Goal: Transaction & Acquisition: Purchase product/service

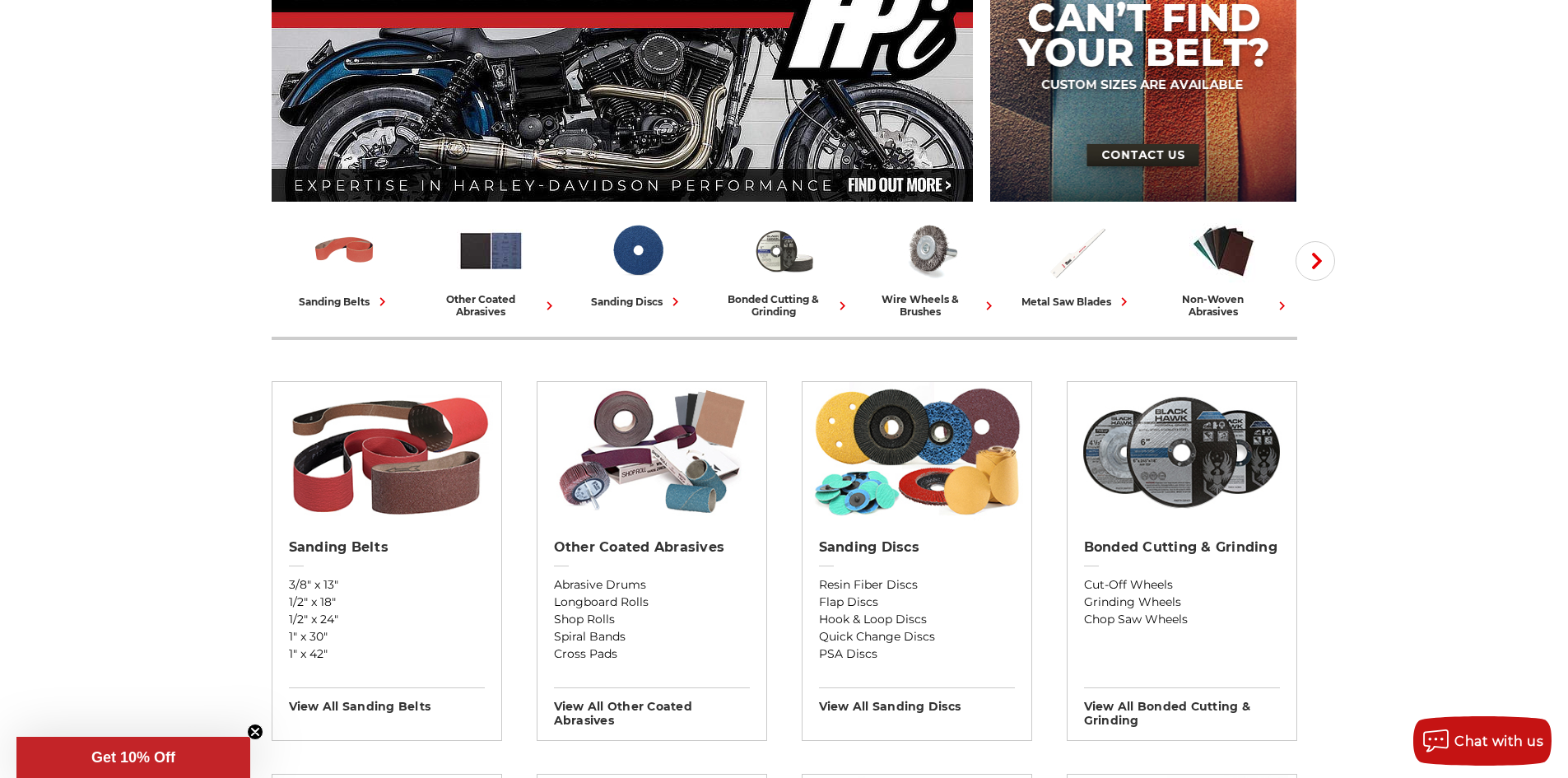
scroll to position [412, 0]
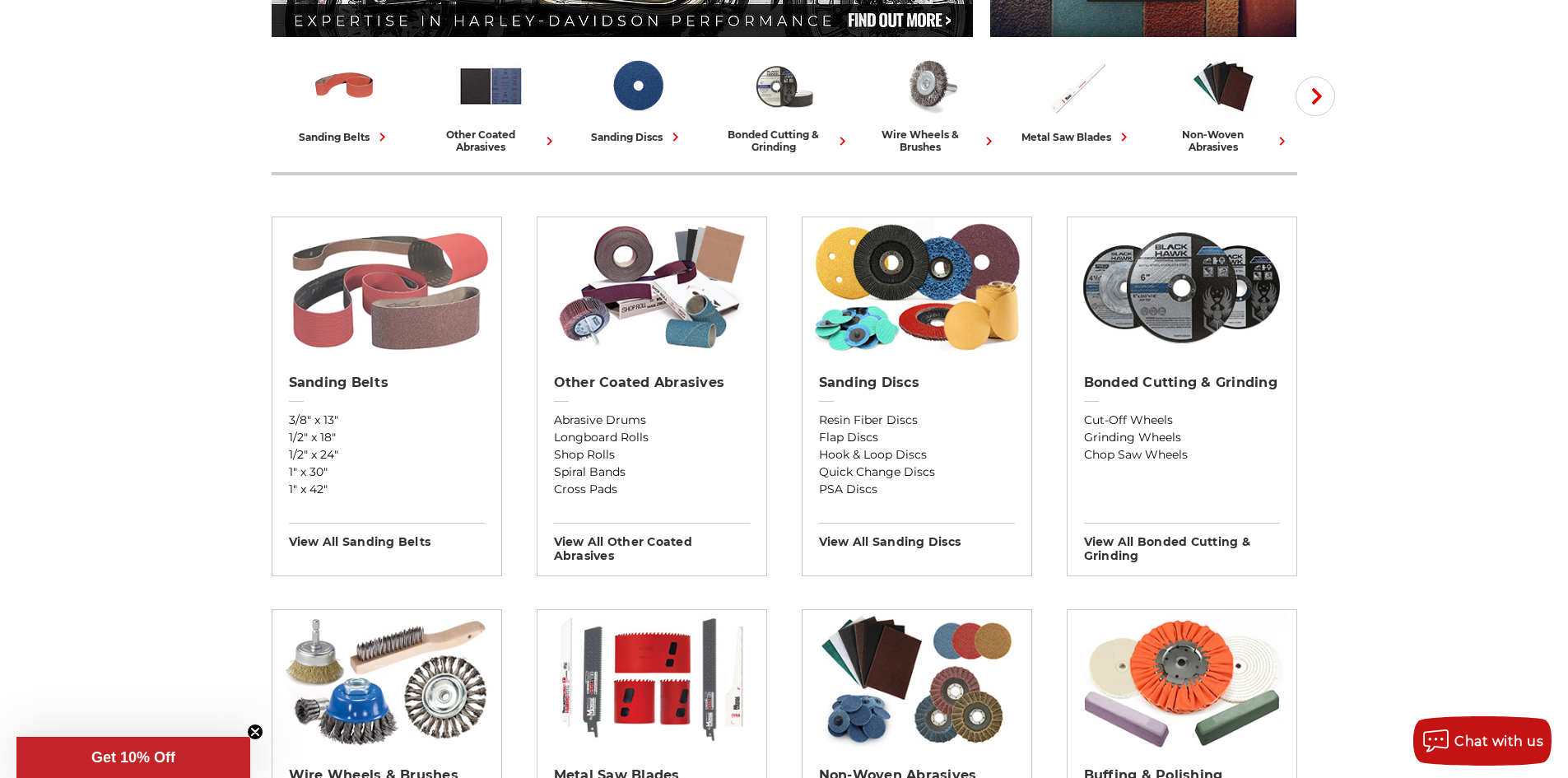
click at [335, 350] on img at bounding box center [387, 287] width 213 height 140
